Goal: Task Accomplishment & Management: Use online tool/utility

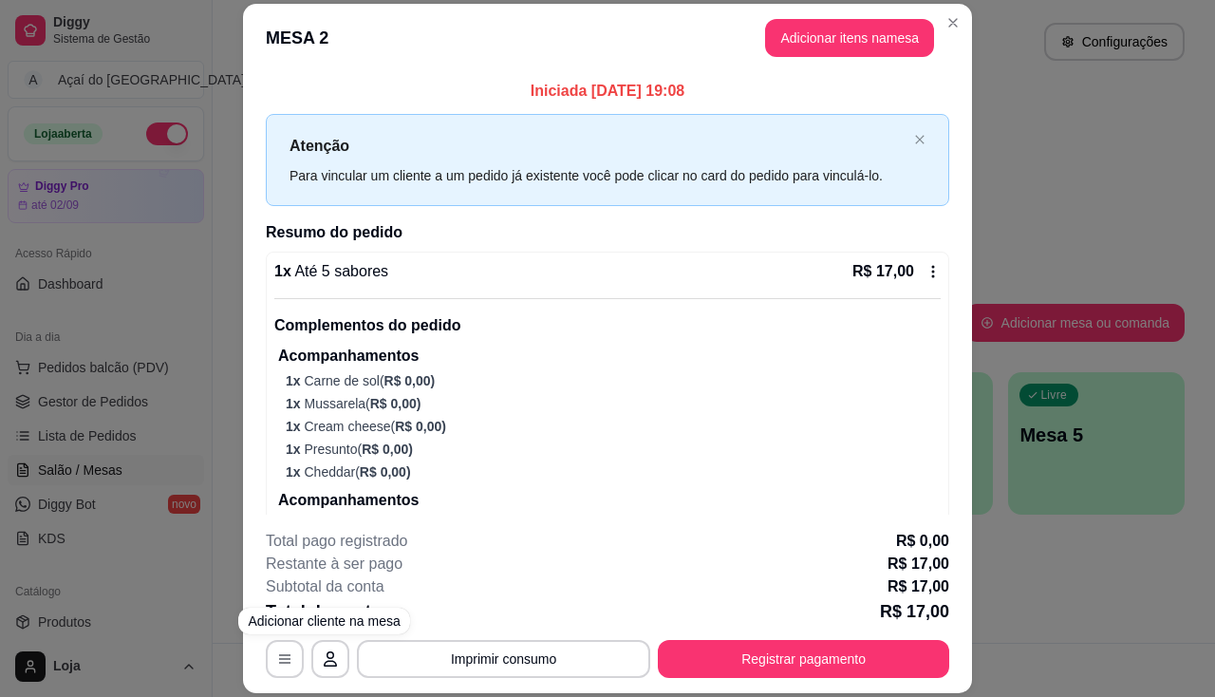
click at [76, 553] on div "**********" at bounding box center [607, 348] width 1215 height 697
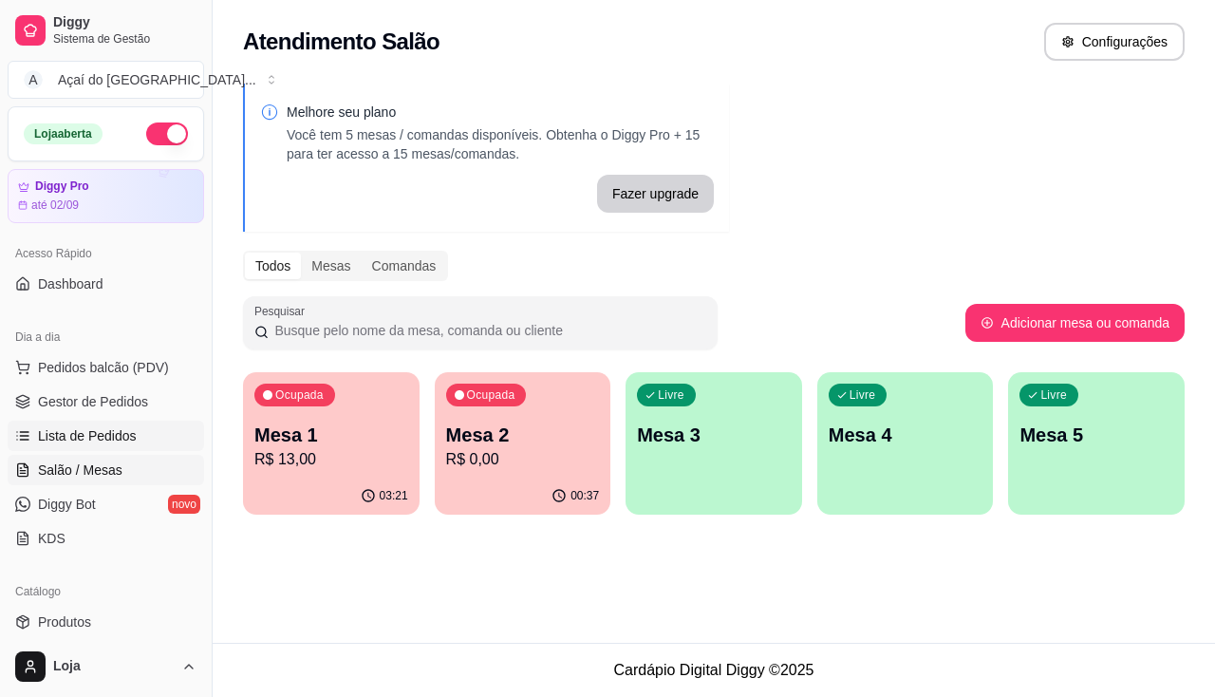
click at [119, 425] on link "Lista de Pedidos" at bounding box center [106, 436] width 196 height 30
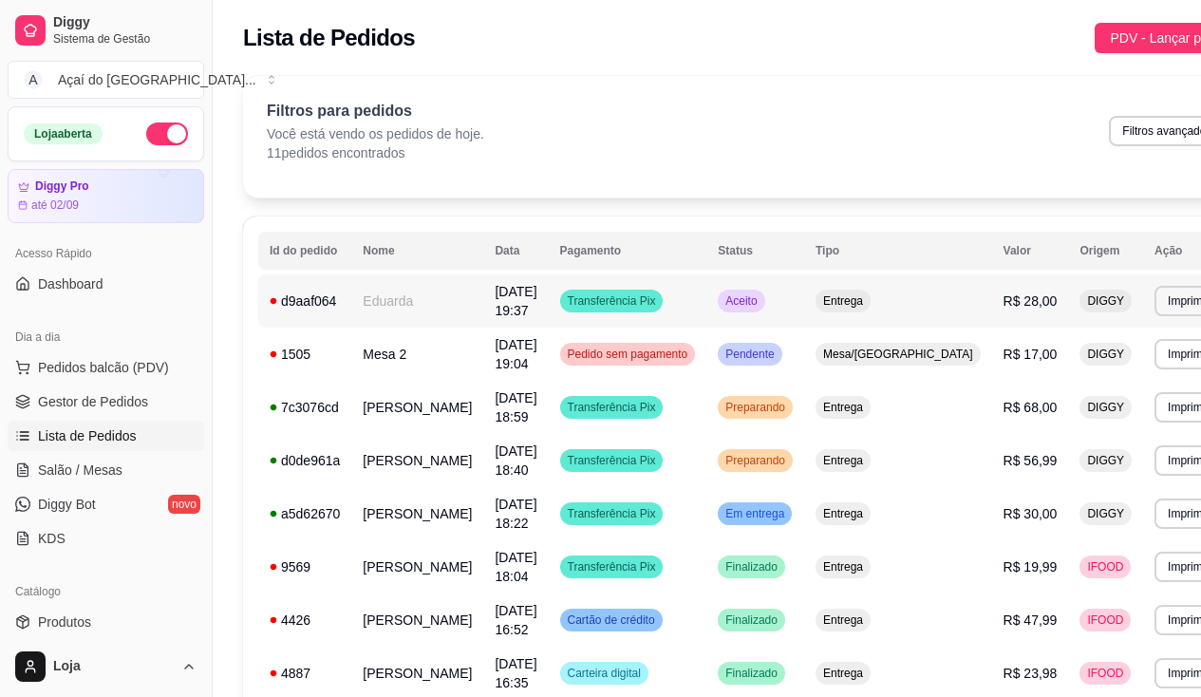
click at [377, 307] on td "Eduarda" at bounding box center [417, 300] width 132 height 53
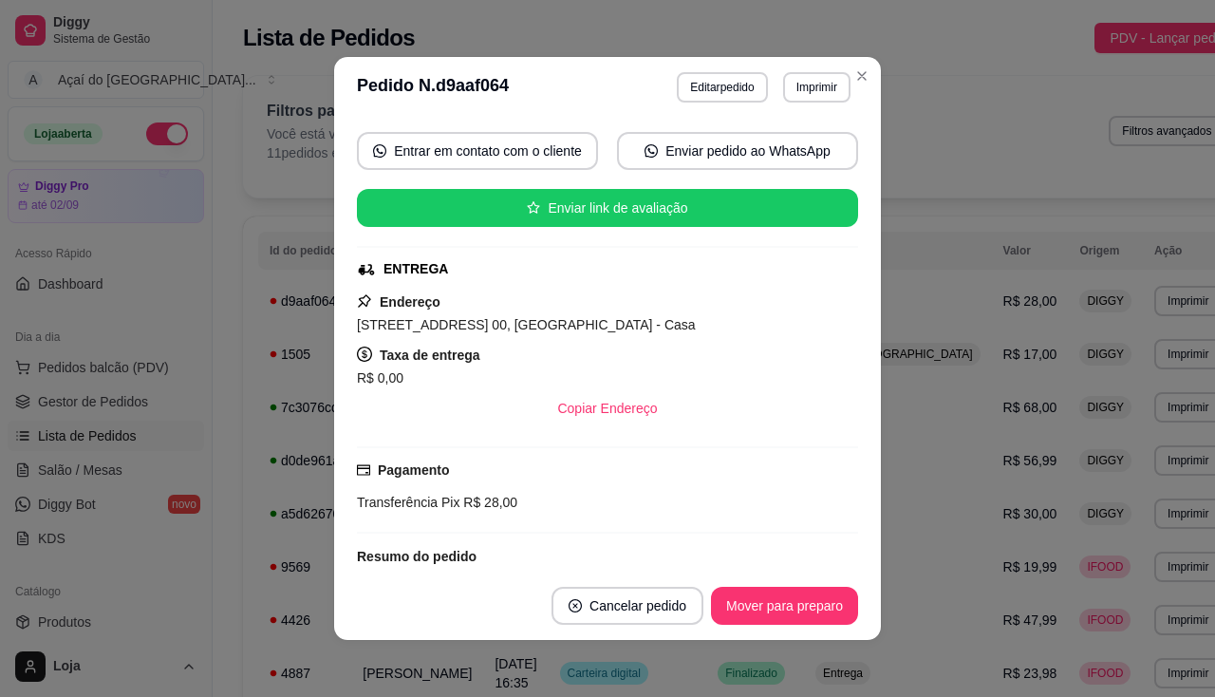
scroll to position [475, 0]
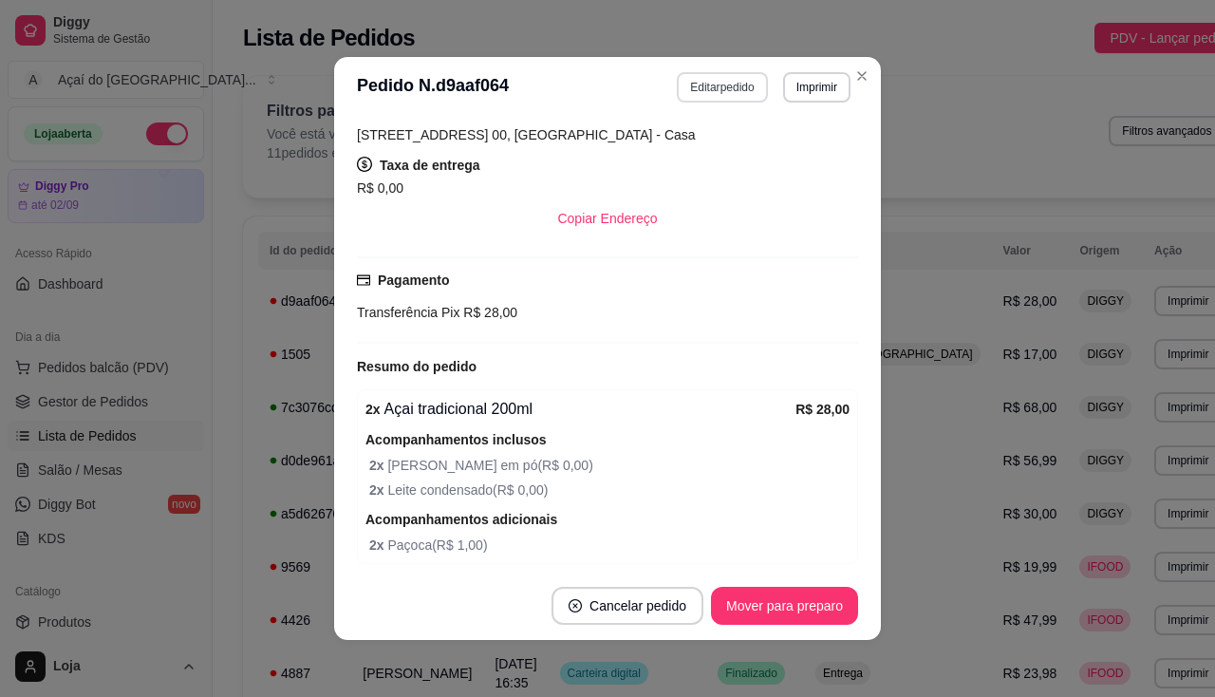
click at [746, 88] on button "Editar pedido" at bounding box center [722, 87] width 90 height 30
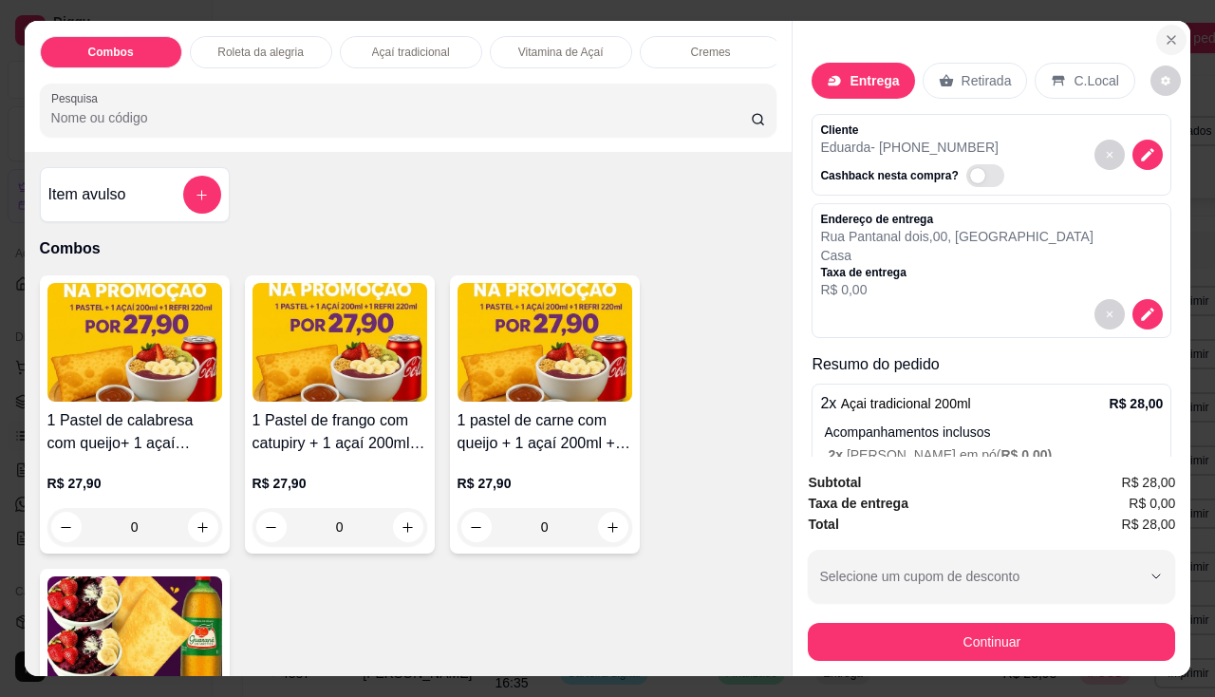
click at [1164, 32] on icon "Close" at bounding box center [1171, 39] width 15 height 15
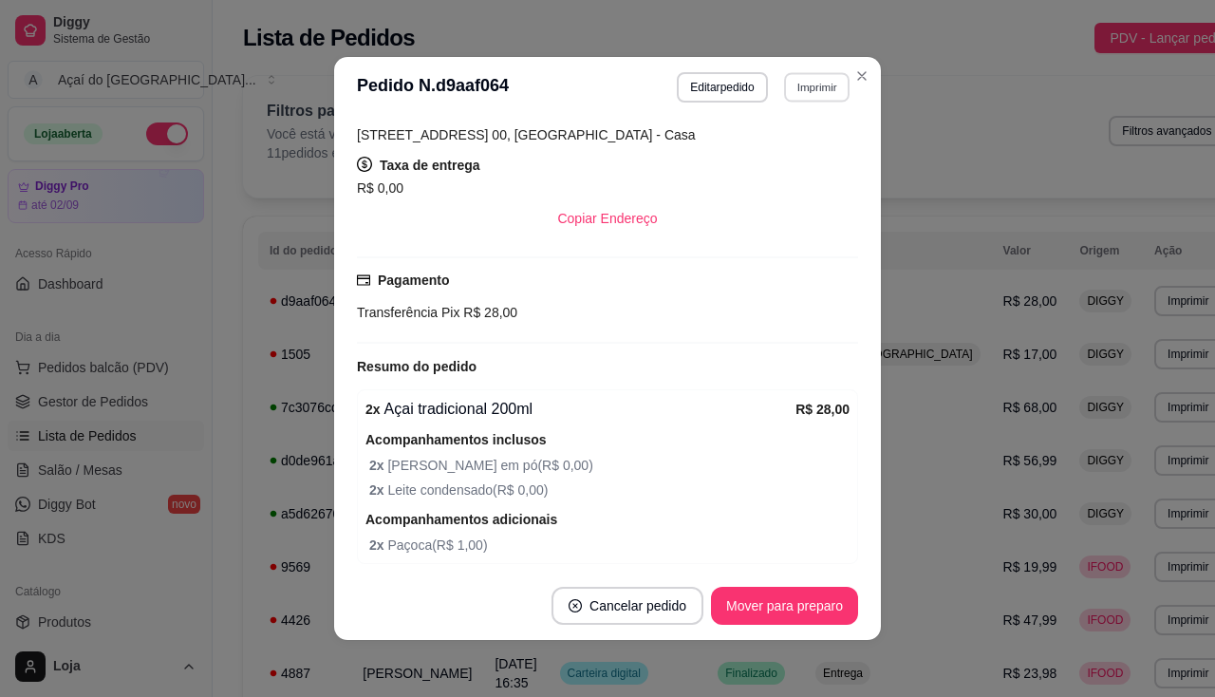
click at [829, 84] on button "Imprimir" at bounding box center [816, 86] width 65 height 29
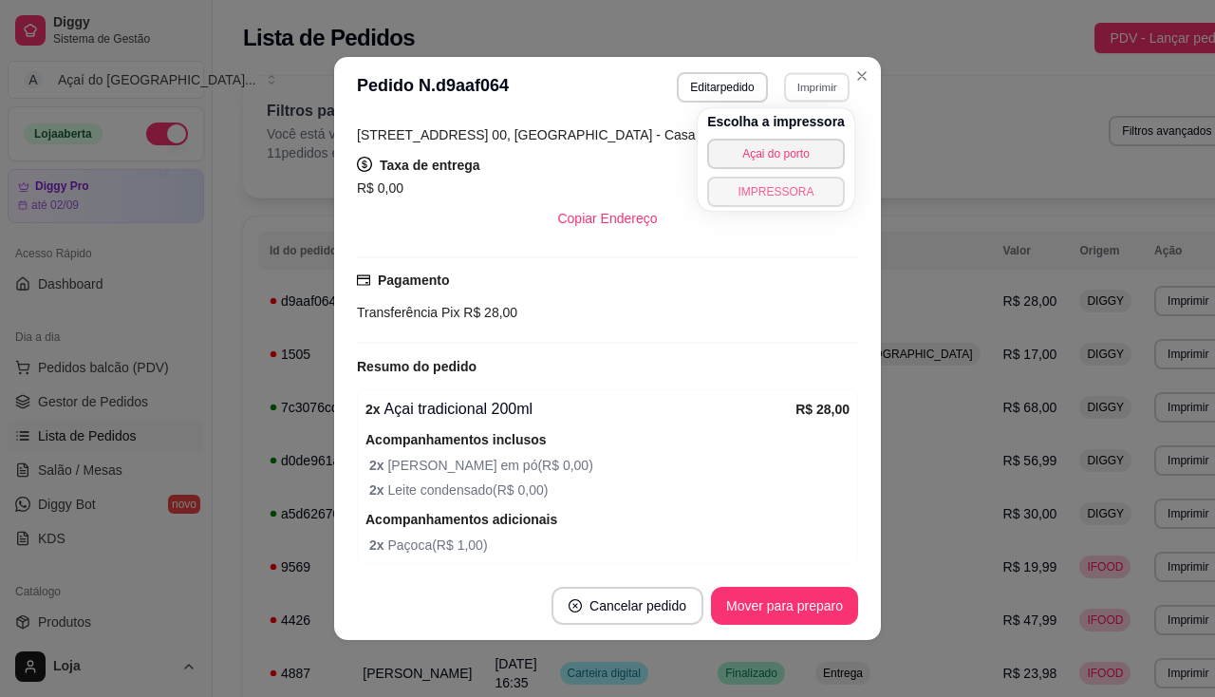
click at [776, 187] on button "IMPRESSORA" at bounding box center [776, 192] width 138 height 30
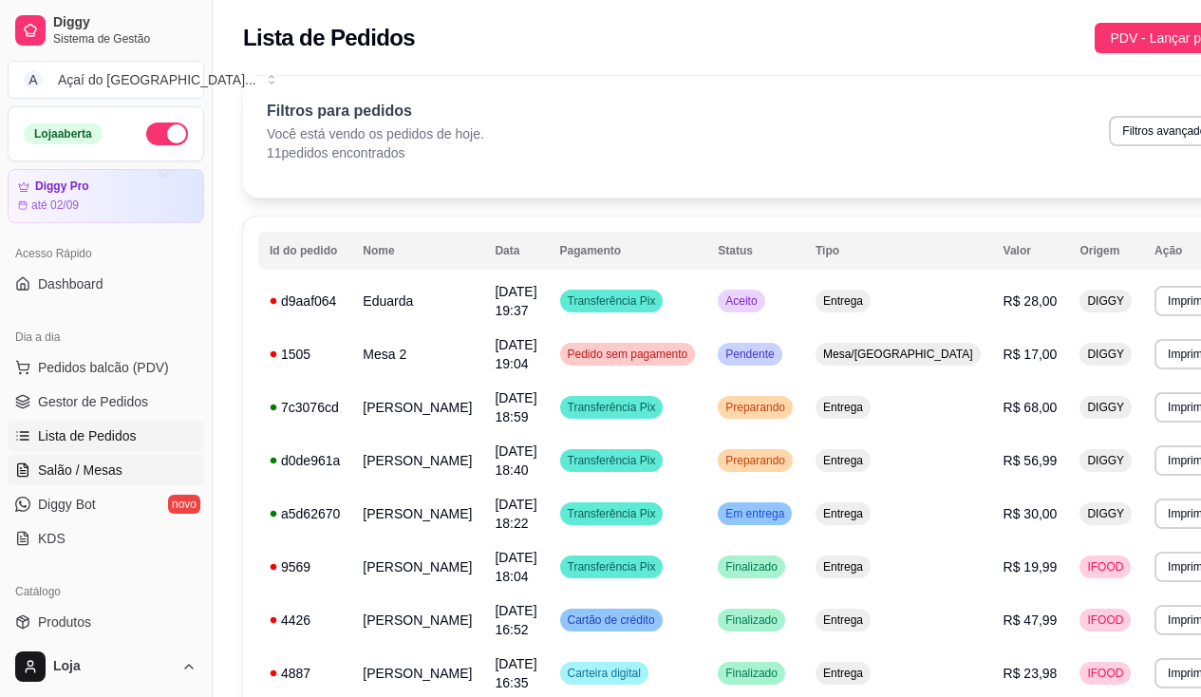
click at [135, 475] on link "Salão / Mesas" at bounding box center [106, 470] width 196 height 30
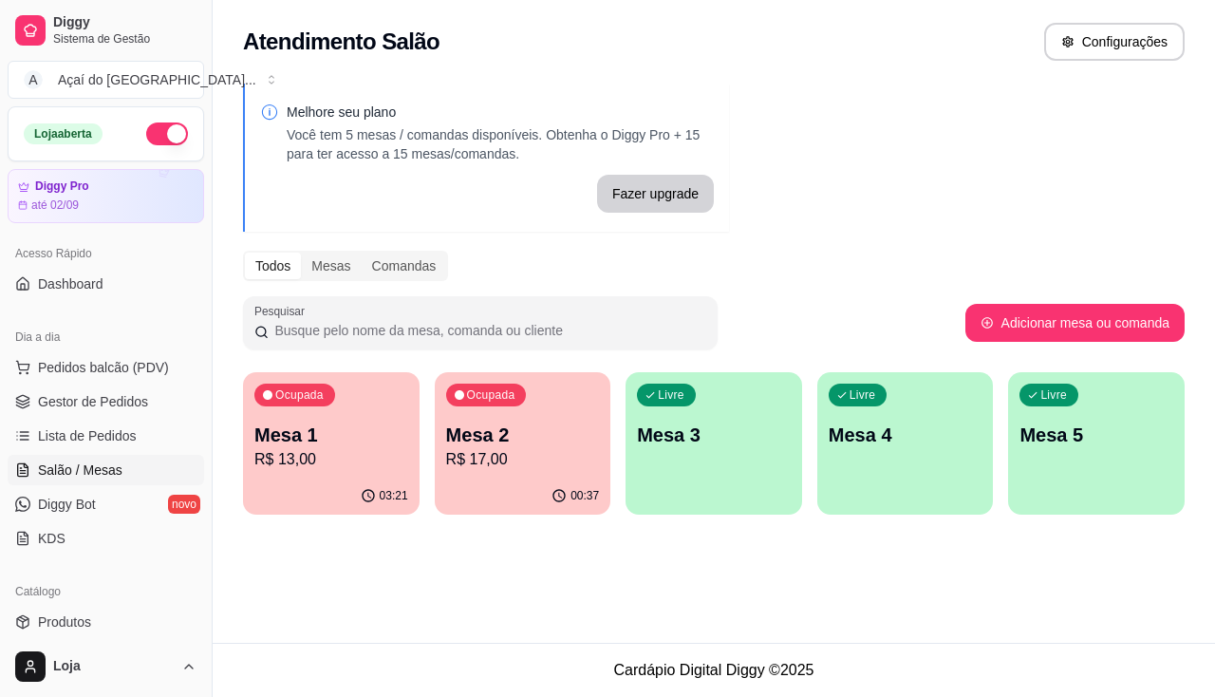
click at [452, 452] on p "R$ 17,00" at bounding box center [523, 459] width 154 height 23
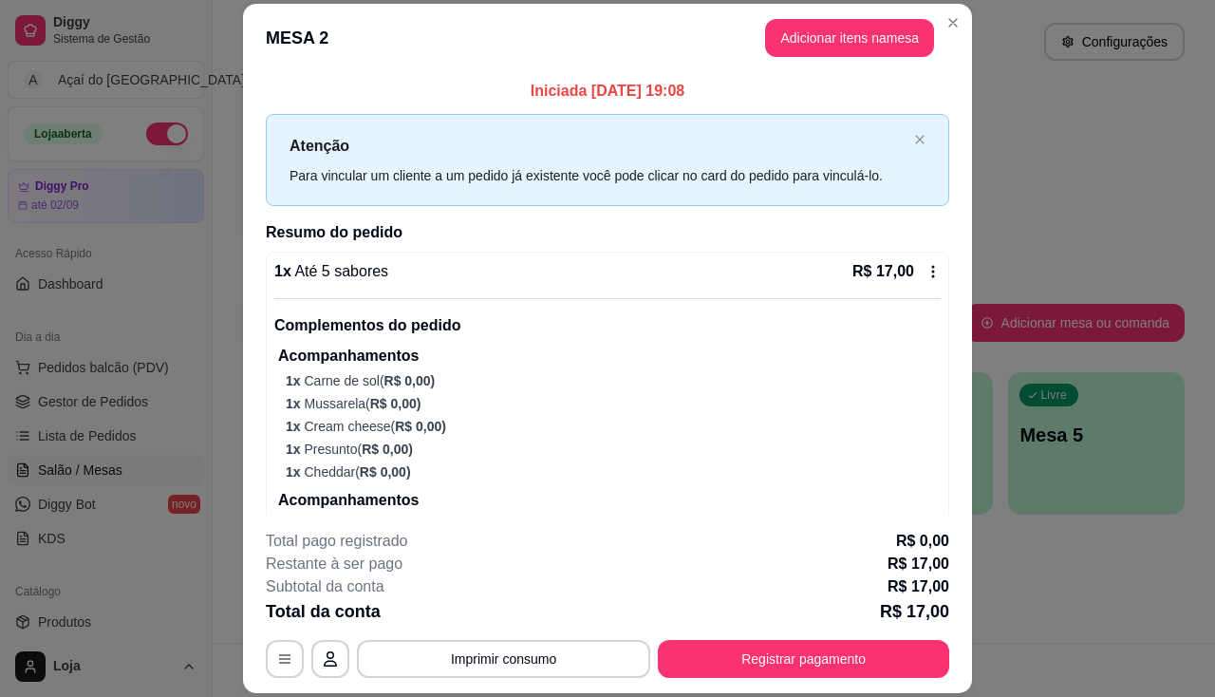
scroll to position [84, 0]
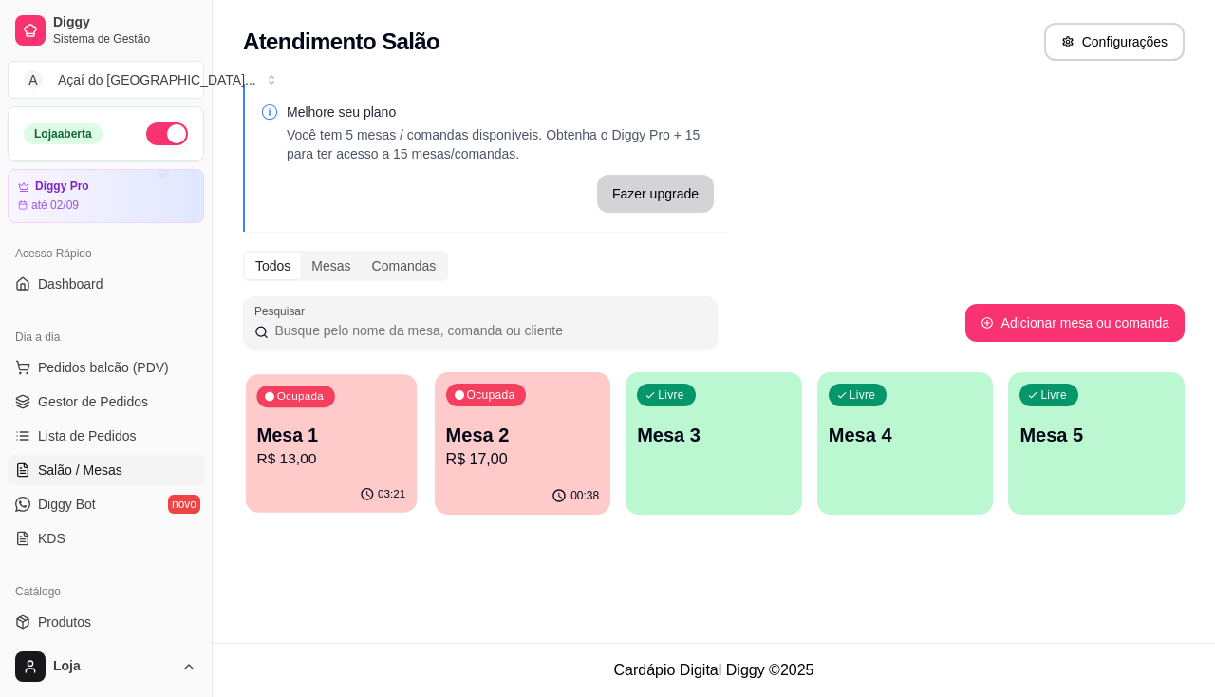
click at [290, 451] on p "R$ 13,00" at bounding box center [330, 459] width 149 height 22
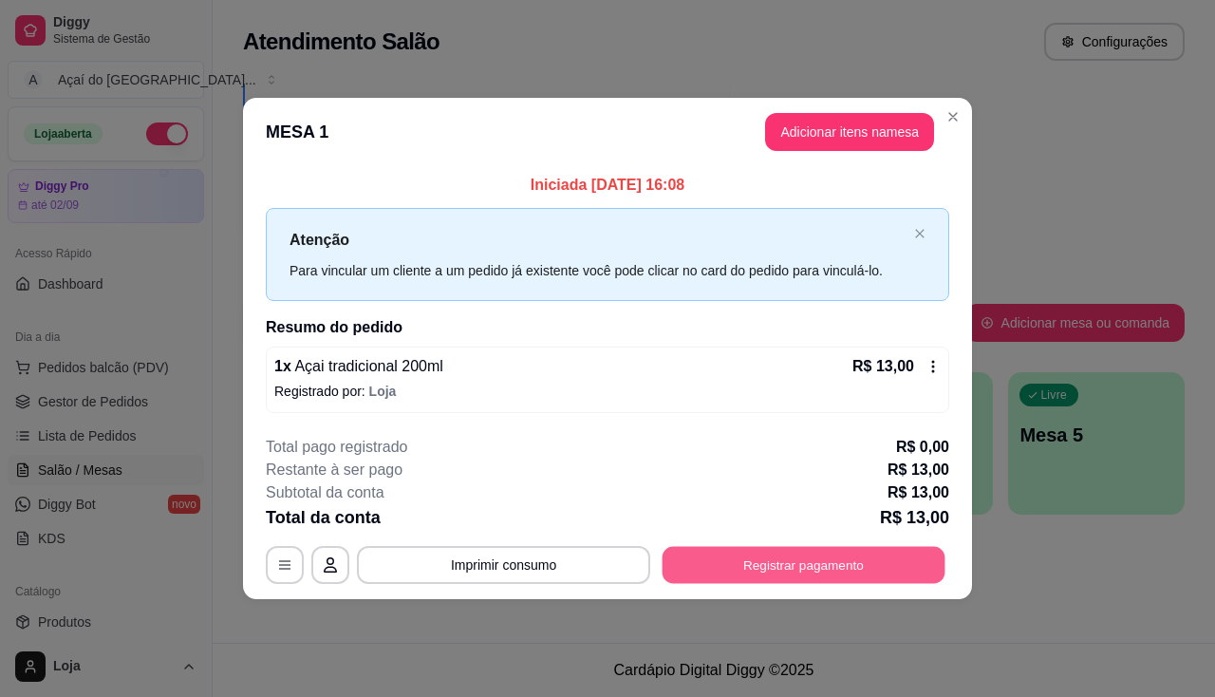
click at [878, 548] on button "Registrar pagamento" at bounding box center [804, 564] width 283 height 37
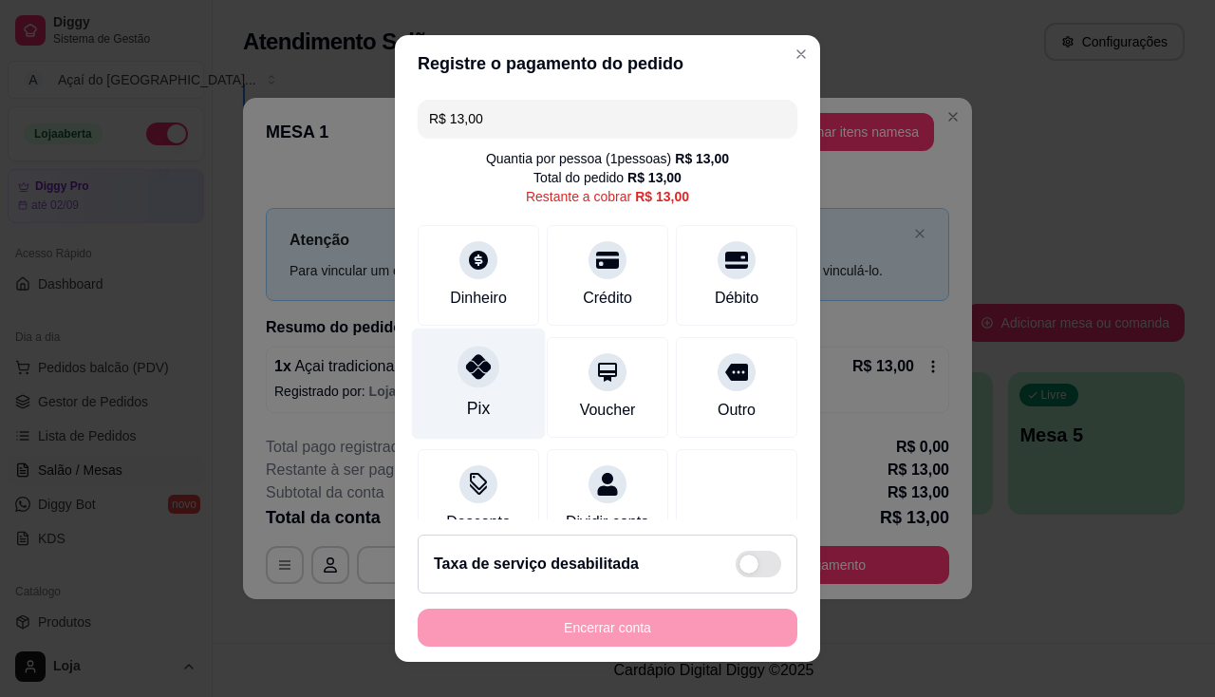
click at [483, 401] on div "Pix" at bounding box center [479, 382] width 134 height 111
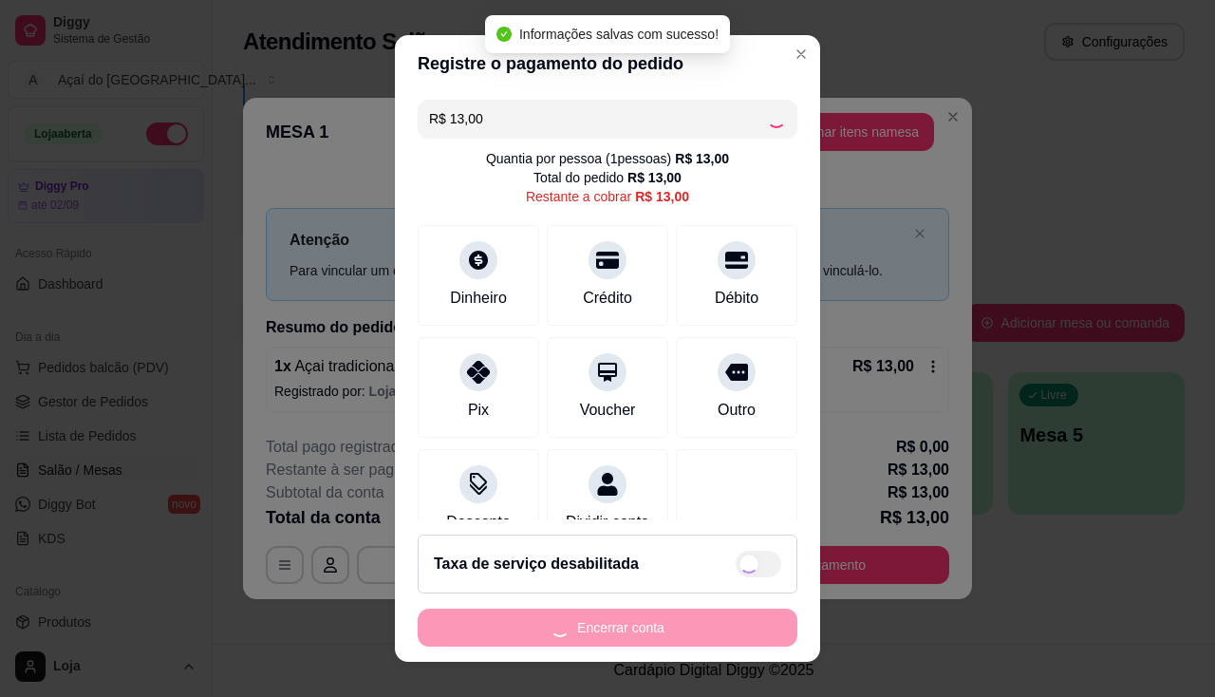
type input "R$ 0,00"
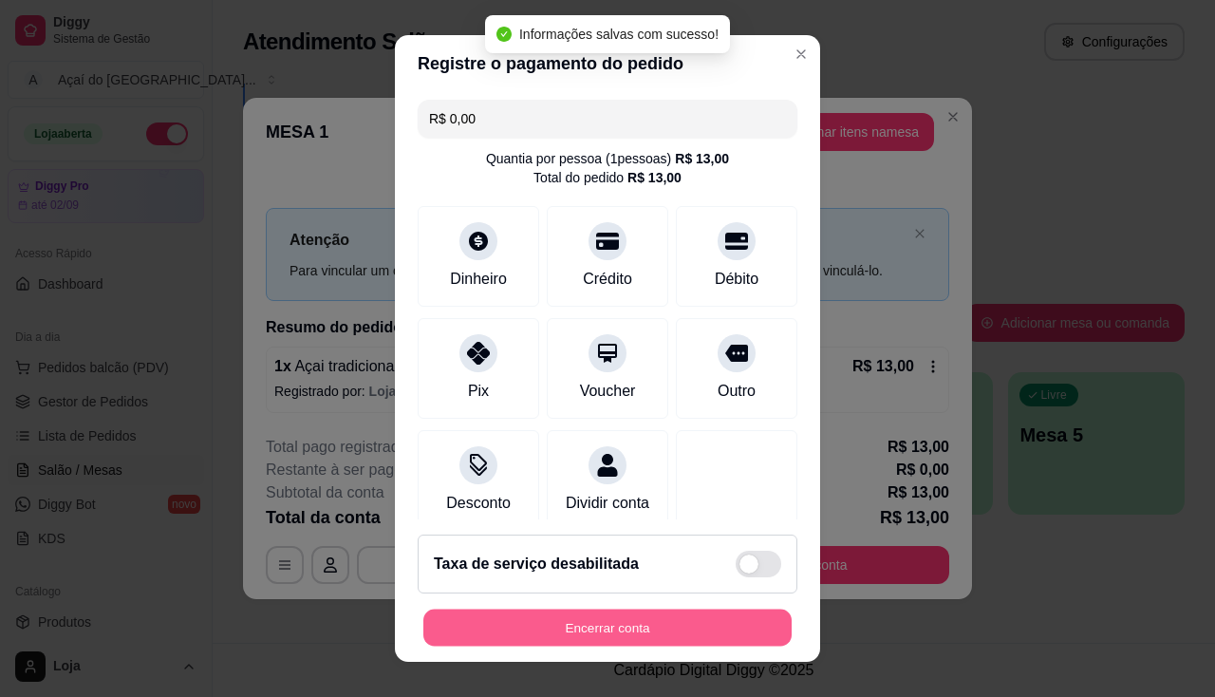
click at [605, 632] on button "Encerrar conta" at bounding box center [607, 627] width 368 height 37
